Goal: Task Accomplishment & Management: Complete application form

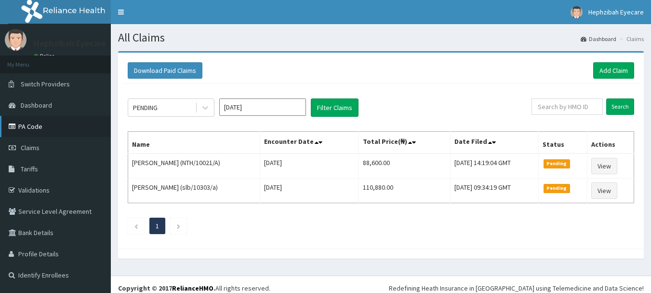
click at [33, 130] on link "PA Code" at bounding box center [55, 126] width 111 height 21
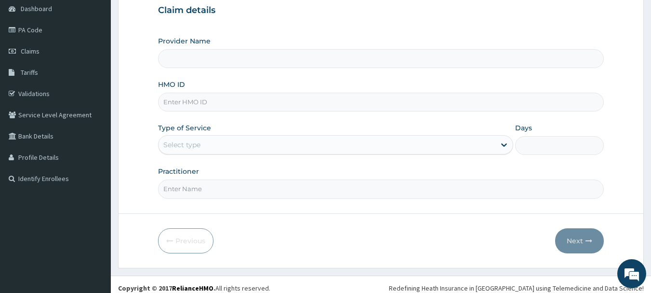
type input "Hephzibah Eye Care - Ajah"
click at [195, 102] on input "HMO ID" at bounding box center [381, 102] width 446 height 19
type input "NTH/10021/C"
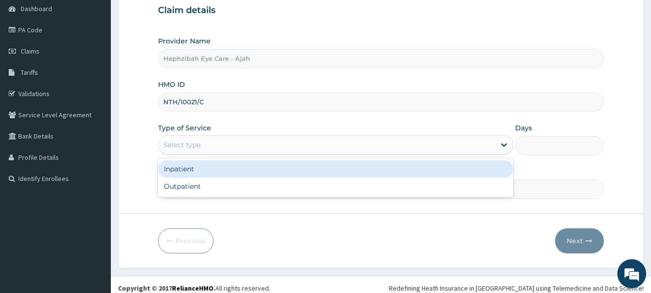
click at [202, 138] on div "Select type" at bounding box center [327, 144] width 337 height 15
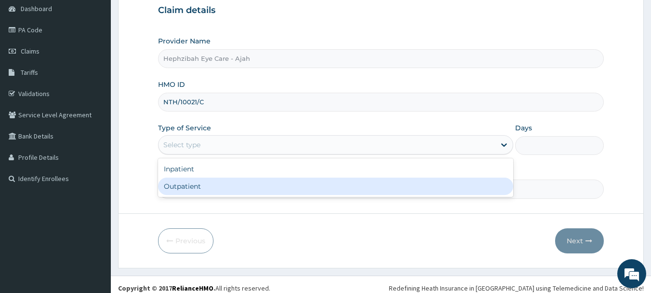
click at [177, 189] on div "Outpatient" at bounding box center [335, 185] width 355 height 17
type input "1"
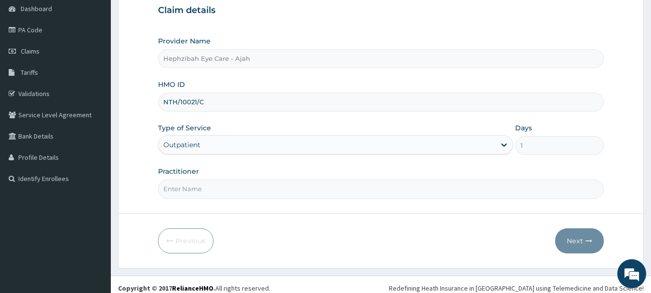
click at [182, 185] on input "Practitioner" at bounding box center [381, 188] width 446 height 19
type input "DR Favour"
click at [567, 237] on button "Next" at bounding box center [579, 240] width 49 height 25
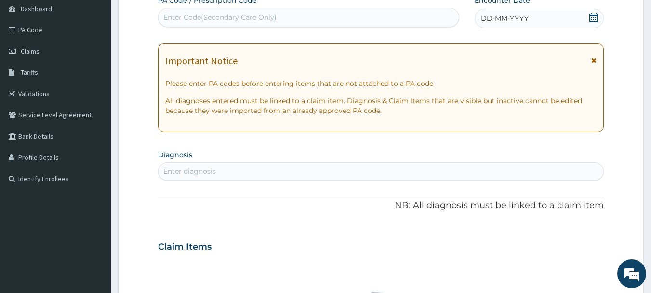
click at [170, 16] on div "Enter Code(Secondary Care Only)" at bounding box center [219, 18] width 113 height 10
paste input "PA/CA4C85"
type input "PA/CA4C85"
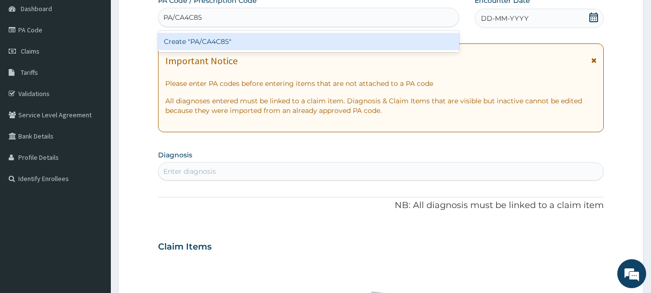
click at [173, 41] on div "Create "PA/CA4C85"" at bounding box center [309, 41] width 302 height 17
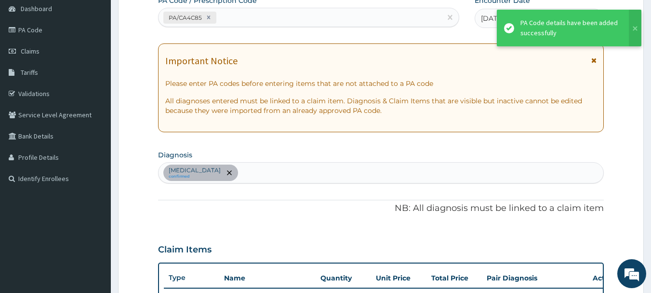
scroll to position [355, 0]
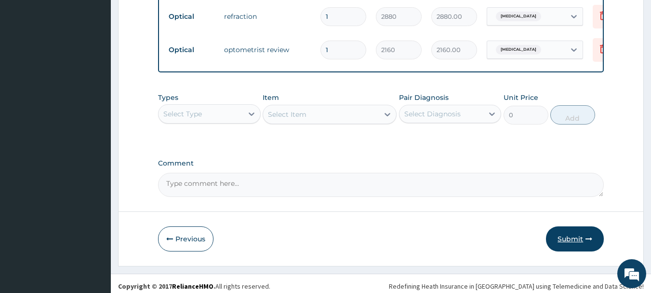
click at [566, 243] on button "Submit" at bounding box center [575, 238] width 58 height 25
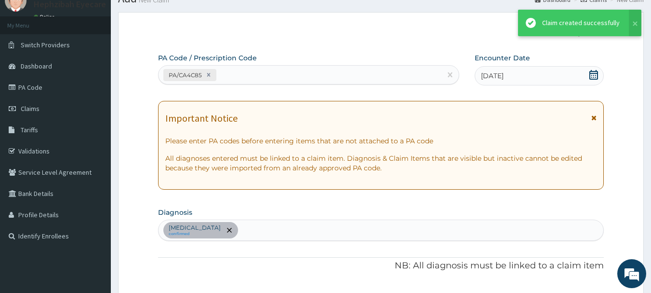
scroll to position [451, 0]
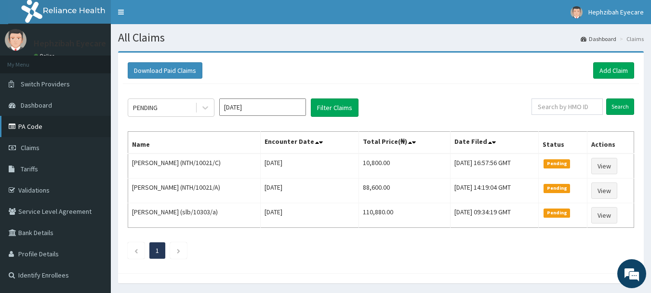
click at [35, 121] on link "PA Code" at bounding box center [55, 126] width 111 height 21
